Goal: Communication & Community: Answer question/provide support

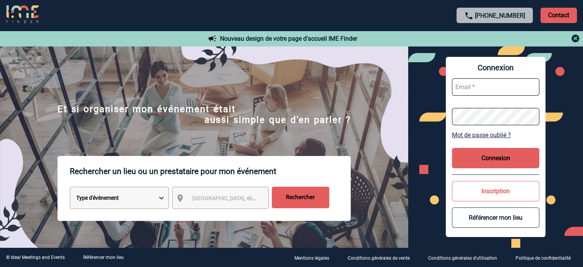
type input "eperiou@ime-groupe.com"
click at [467, 157] on button "Connexion" at bounding box center [495, 158] width 87 height 20
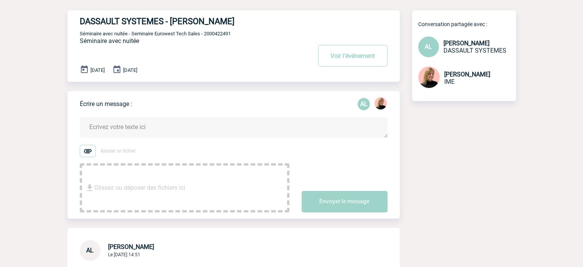
scroll to position [38, 0]
click at [151, 124] on textarea at bounding box center [234, 127] width 308 height 20
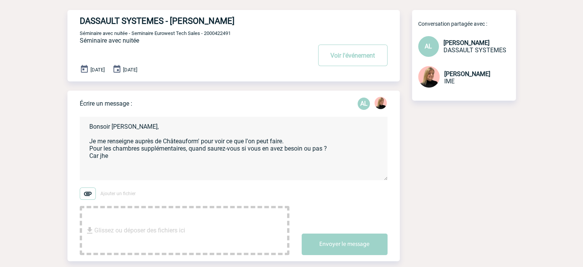
click at [212, 151] on textarea "Bonsoir [PERSON_NAME], Je me renseigne auprès de Châteauform' pour voir ce que …" at bounding box center [234, 148] width 308 height 63
click at [120, 162] on textarea "Bonsoir [PERSON_NAME], Je me renseigne auprès de Châteauform' pour voir ce que …" at bounding box center [234, 148] width 308 height 63
click at [163, 159] on textarea "Bonsoir [PERSON_NAME], Je me renseigne auprès de Châteauform' pour voir ce que …" at bounding box center [234, 148] width 308 height 63
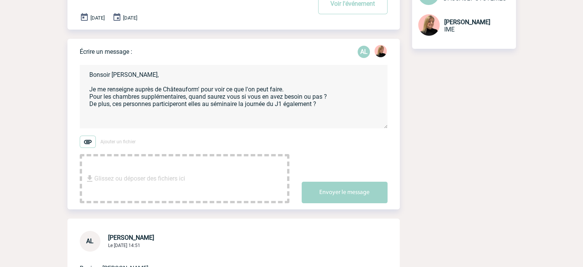
scroll to position [77, 0]
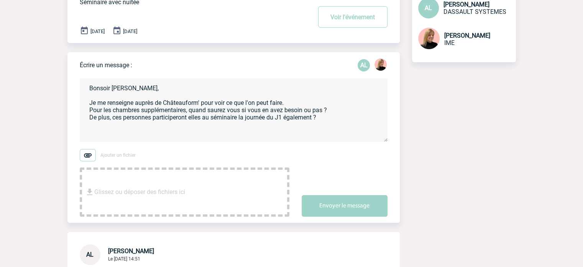
click at [86, 109] on textarea "Bonsoir [PERSON_NAME], Je me renseigne auprès de Châteauform' pour voir ce que …" at bounding box center [234, 109] width 308 height 63
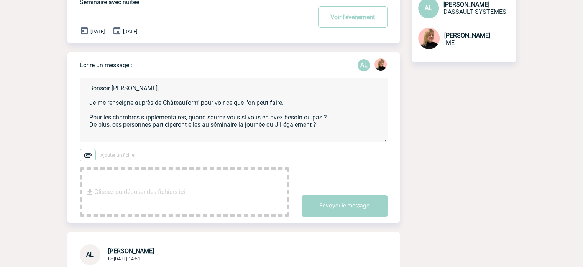
click at [329, 123] on textarea "Bonsoir [PERSON_NAME], Je me renseigne auprès de Châteauform' pour voir ce que …" at bounding box center [234, 109] width 308 height 63
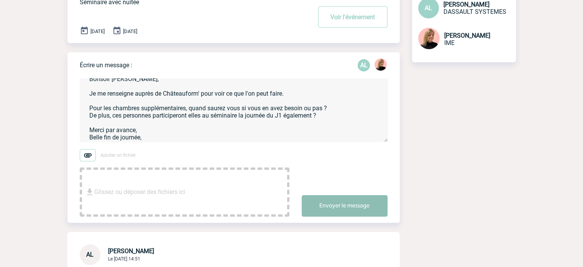
type textarea "Bonsoir [PERSON_NAME], Je me renseigne auprès de Châteauform' pour voir ce que …"
click at [321, 208] on button "Envoyer le message" at bounding box center [345, 205] width 86 height 21
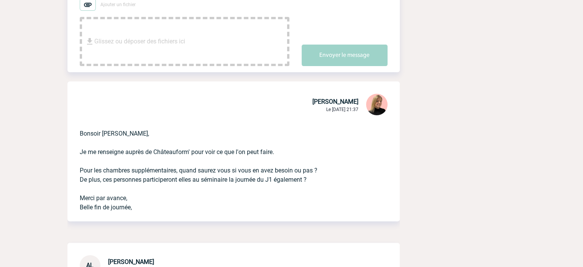
scroll to position [230, 0]
